Goal: Obtain resource: Obtain resource

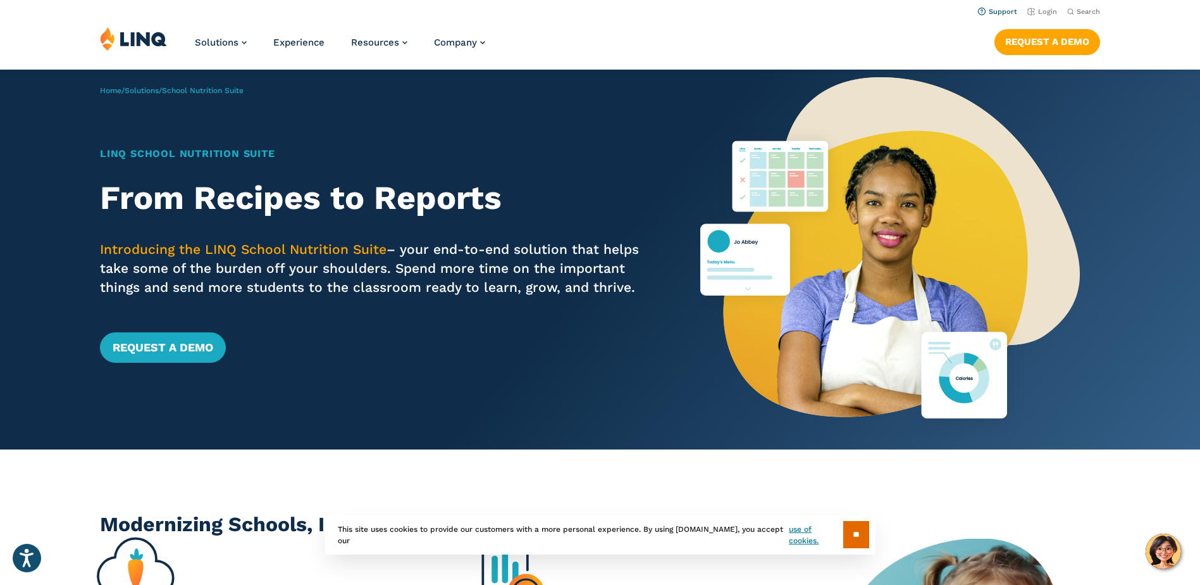
click at [993, 13] on link "Support" at bounding box center [997, 12] width 39 height 8
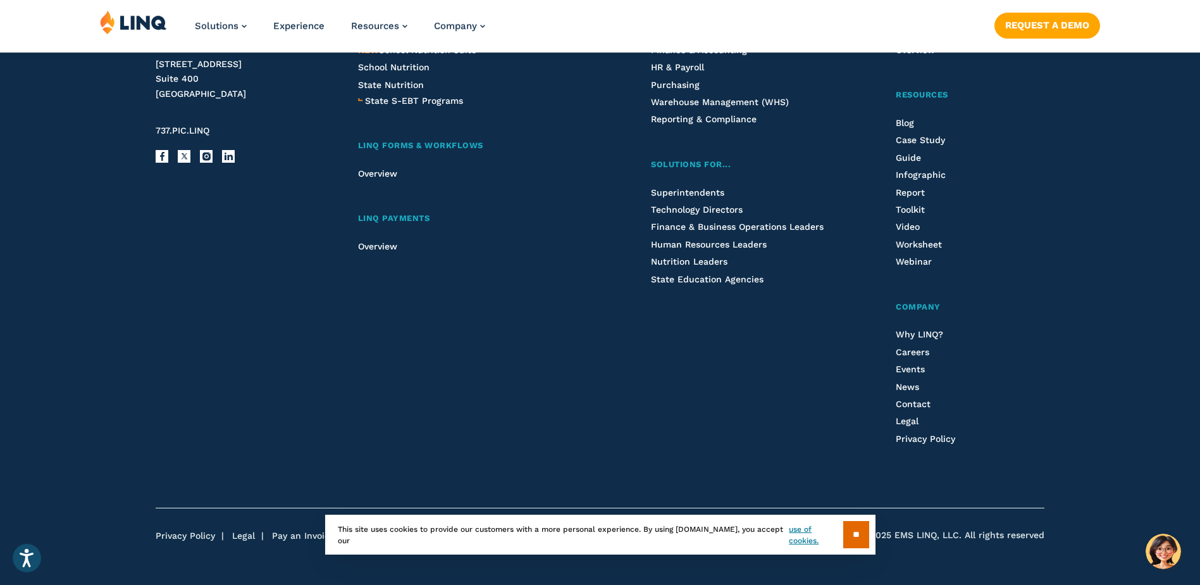
scroll to position [1875, 0]
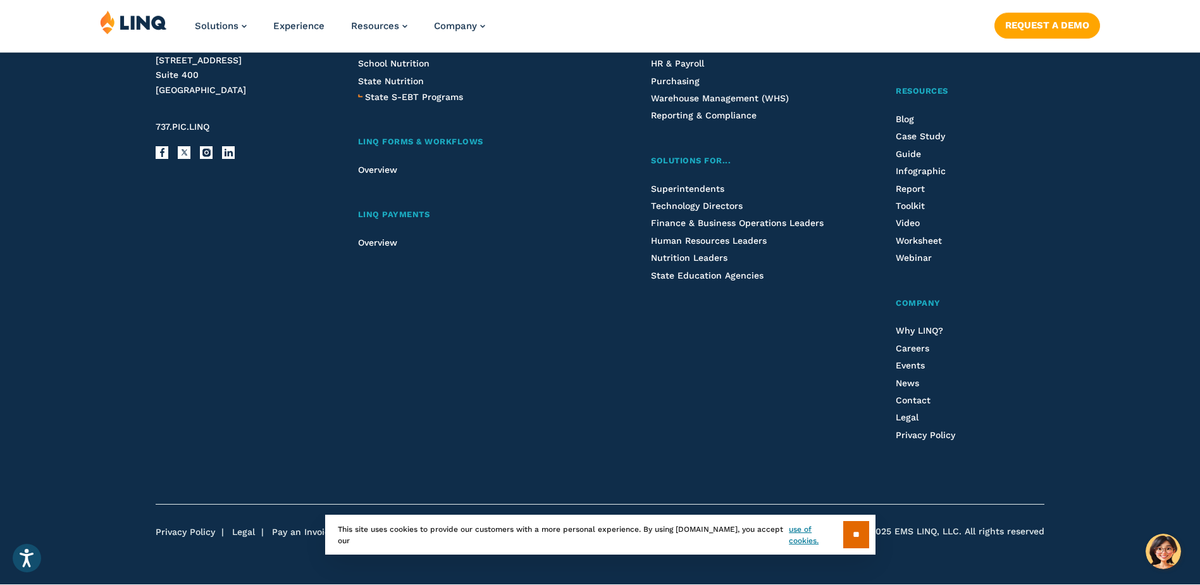
click at [843, 535] on input "**" at bounding box center [856, 534] width 26 height 27
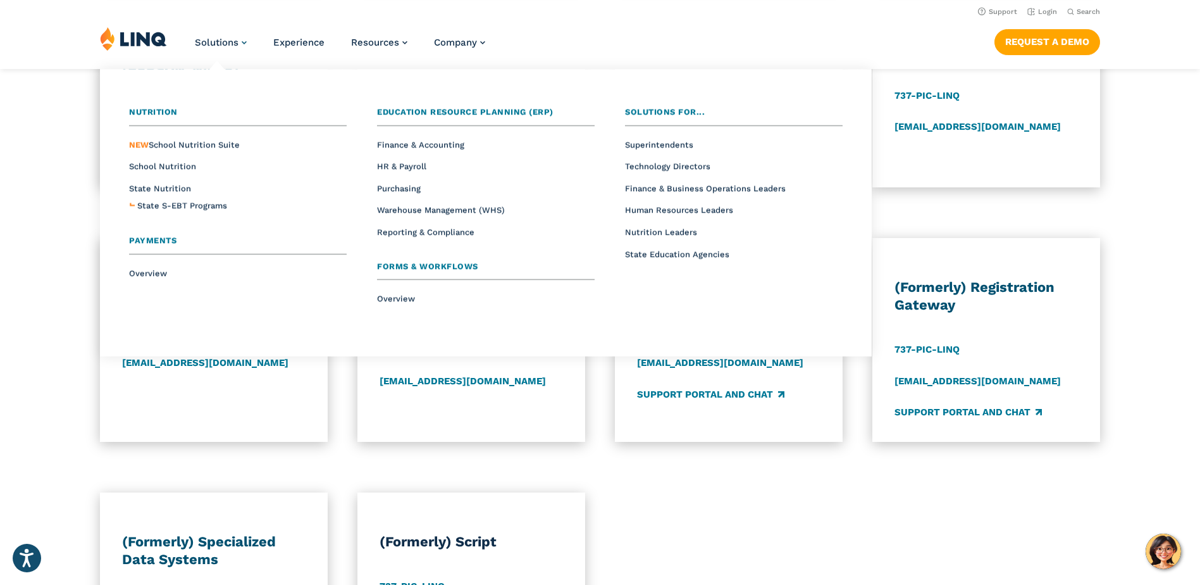
scroll to position [990, 0]
click at [239, 44] on span "Solutions" at bounding box center [217, 42] width 44 height 11
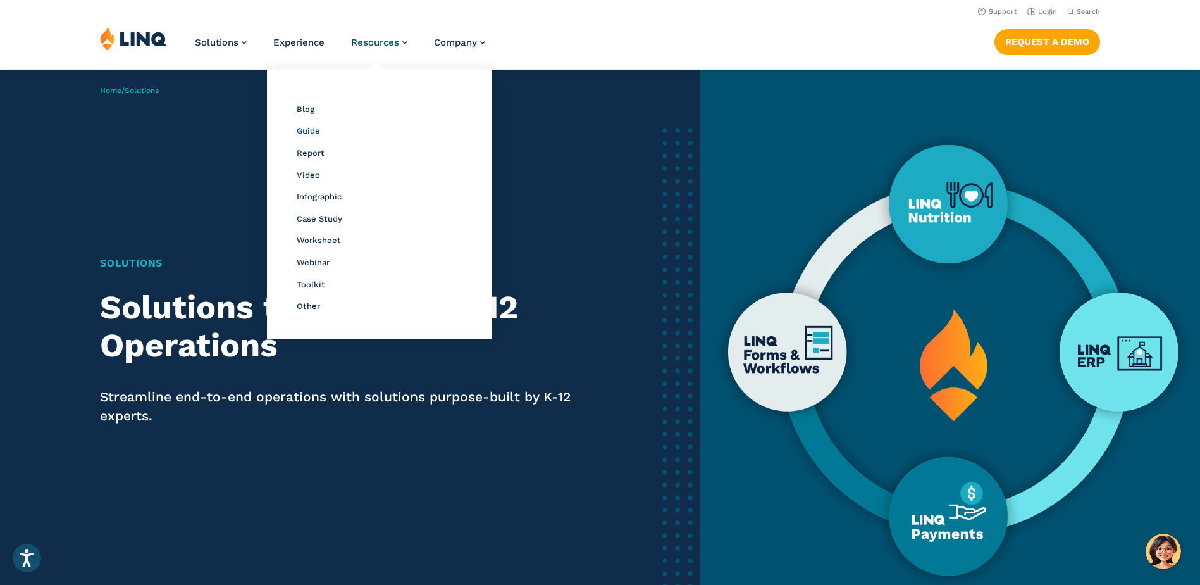
click at [306, 131] on span "Guide" at bounding box center [308, 130] width 23 height 9
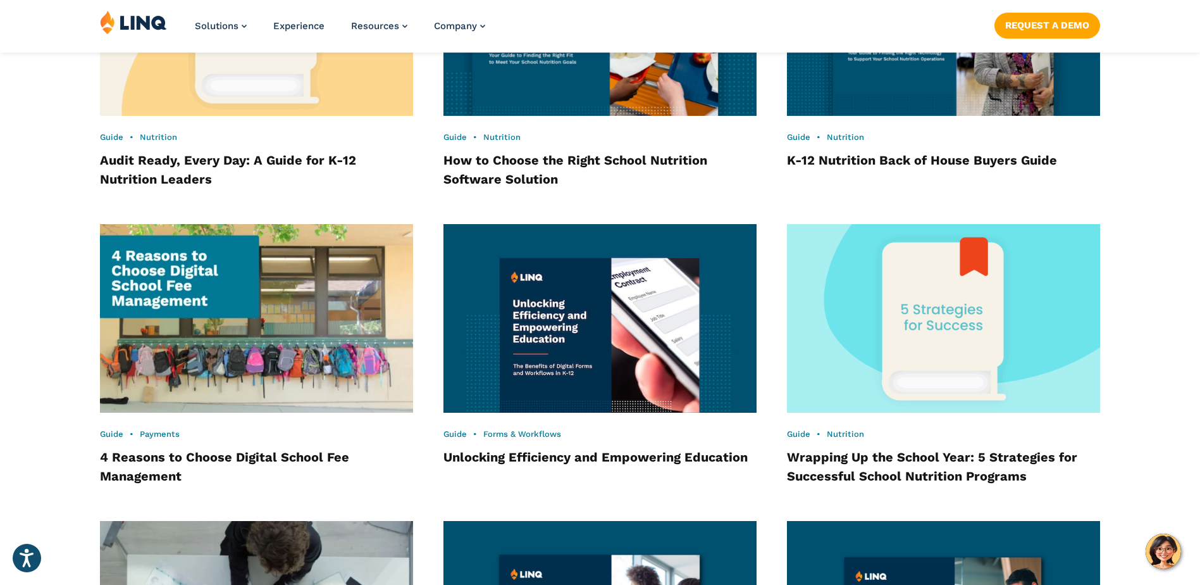
scroll to position [1306, 0]
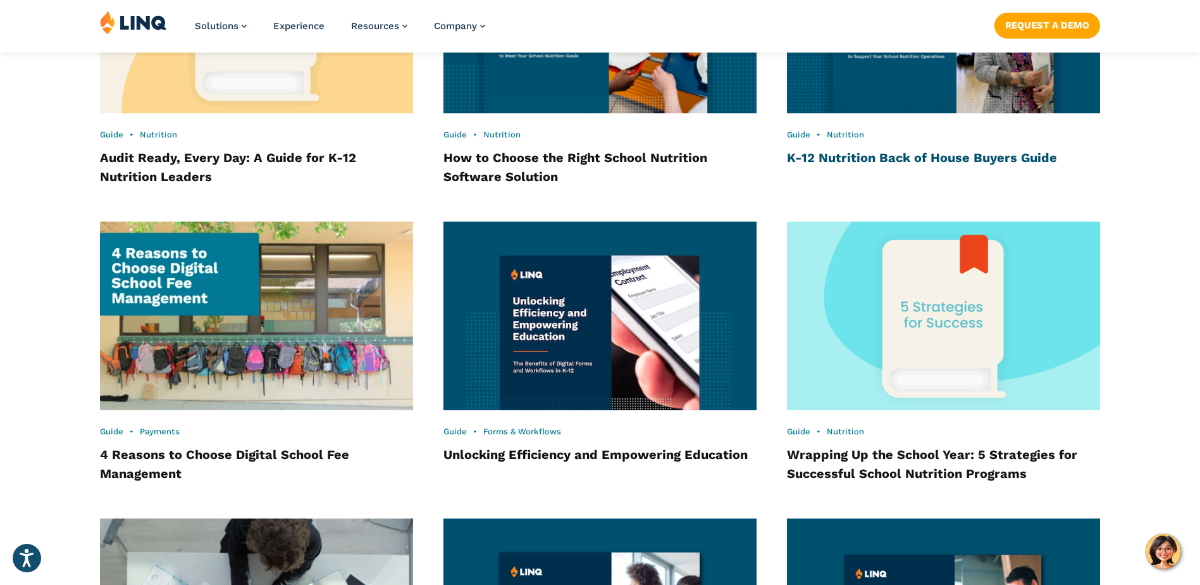
click at [915, 159] on link "K-12 Nutrition Back of House Buyers Guide" at bounding box center [922, 157] width 270 height 15
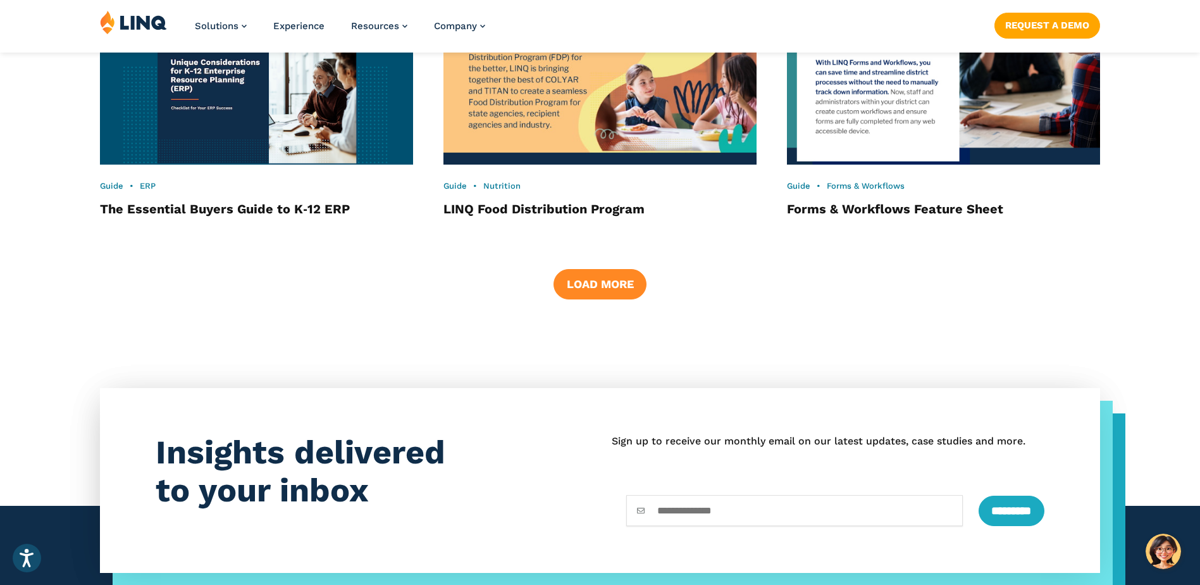
scroll to position [2127, 0]
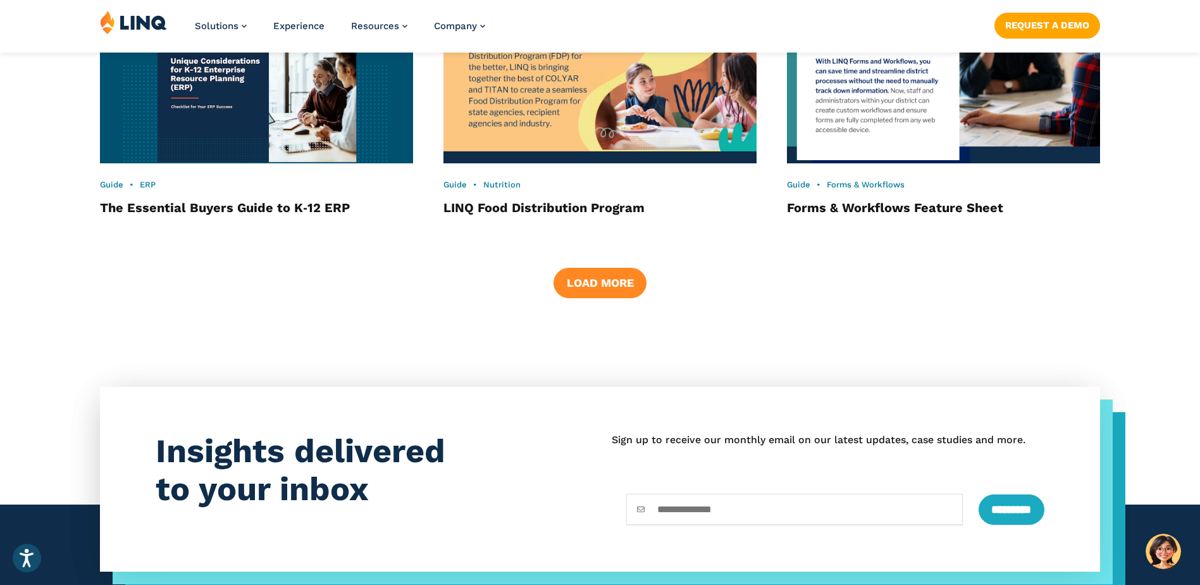
click at [597, 291] on button "Load More" at bounding box center [600, 283] width 92 height 30
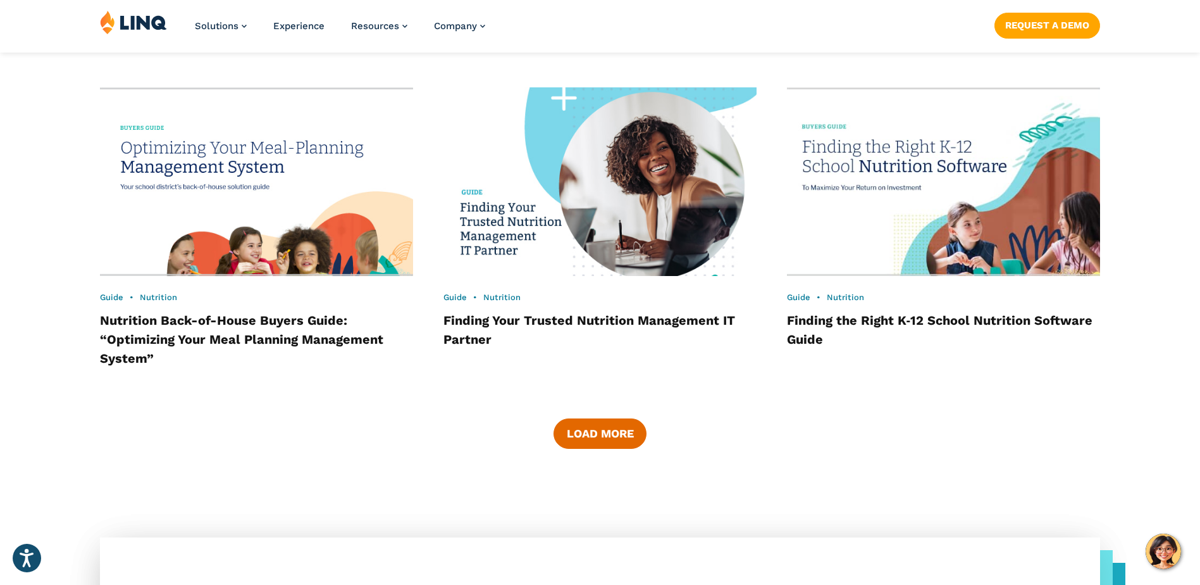
scroll to position [2886, 0]
click at [602, 438] on button "Load More" at bounding box center [600, 433] width 92 height 30
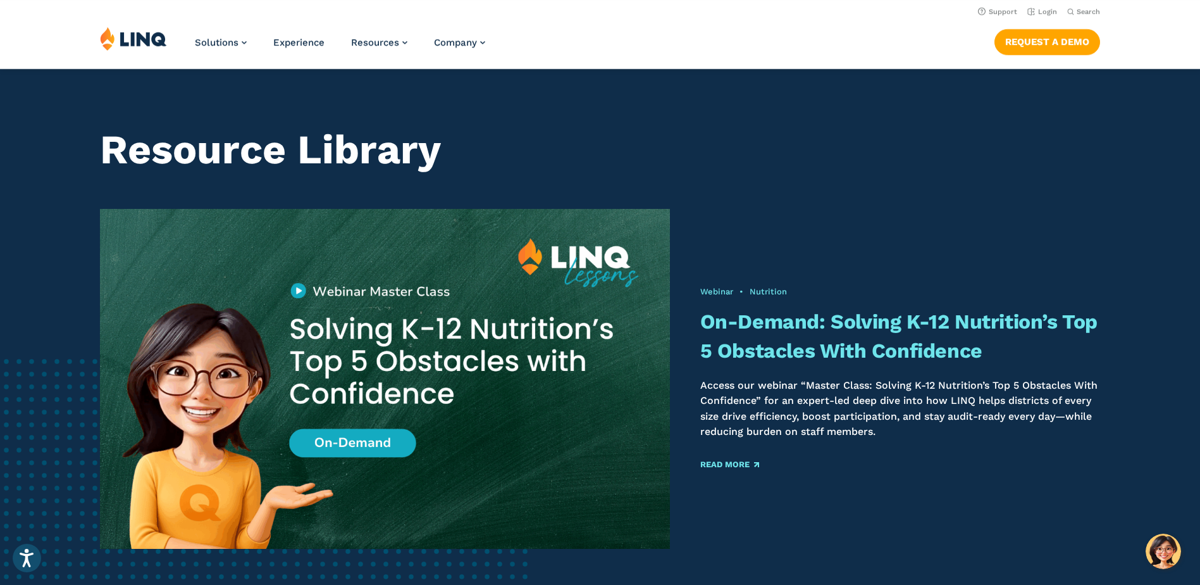
scroll to position [0, 0]
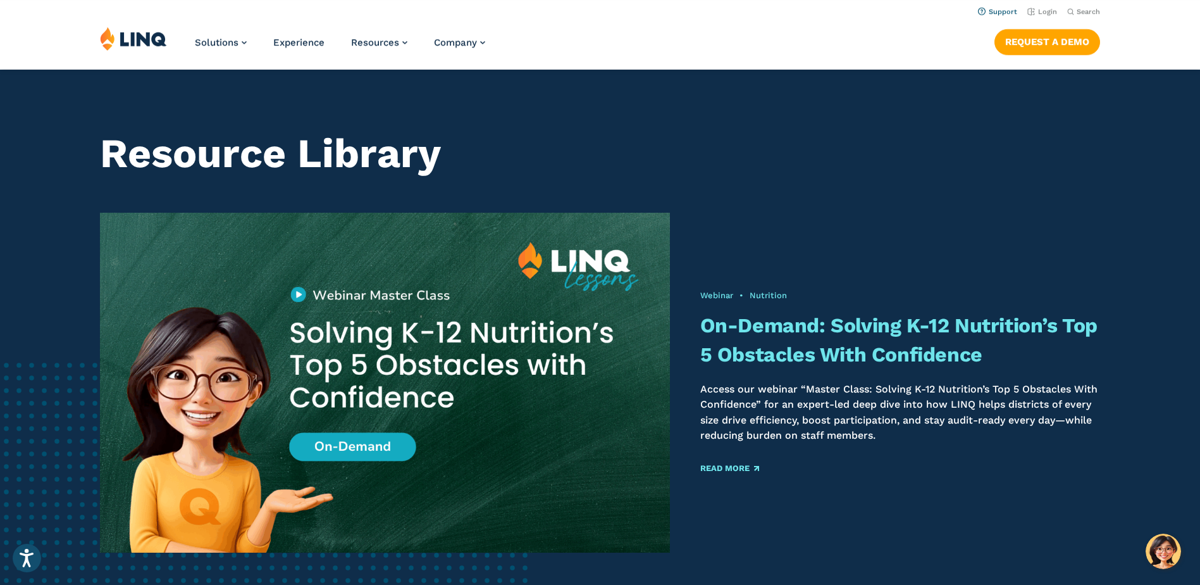
click at [991, 7] on li "Support" at bounding box center [997, 11] width 39 height 14
click at [995, 9] on link "Support" at bounding box center [997, 12] width 39 height 8
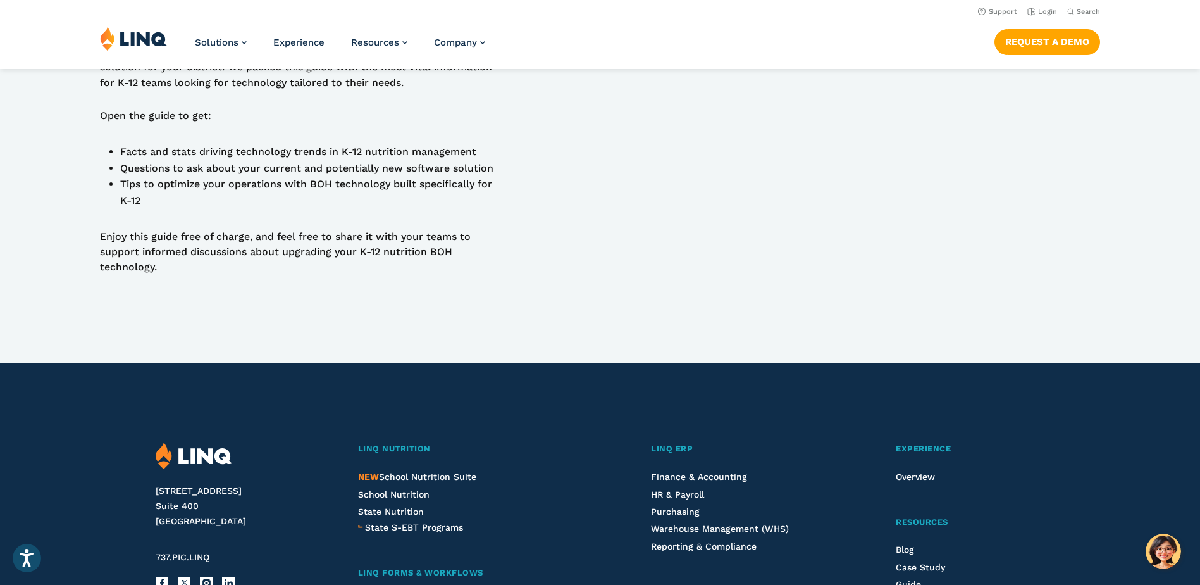
scroll to position [842, 0]
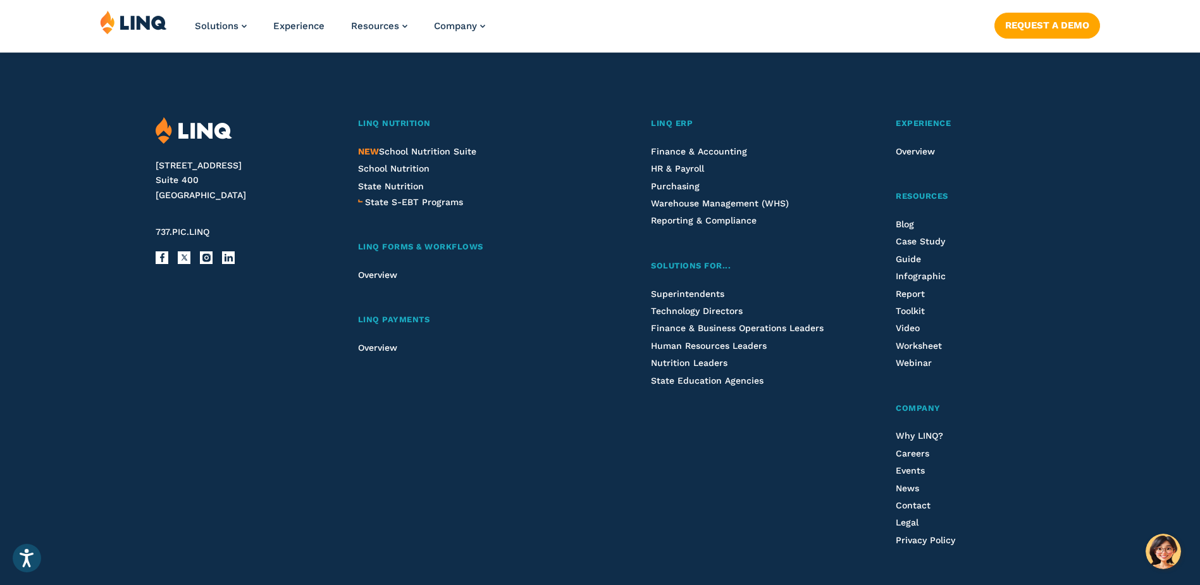
scroll to position [1771, 0]
